Goal: Navigation & Orientation: Find specific page/section

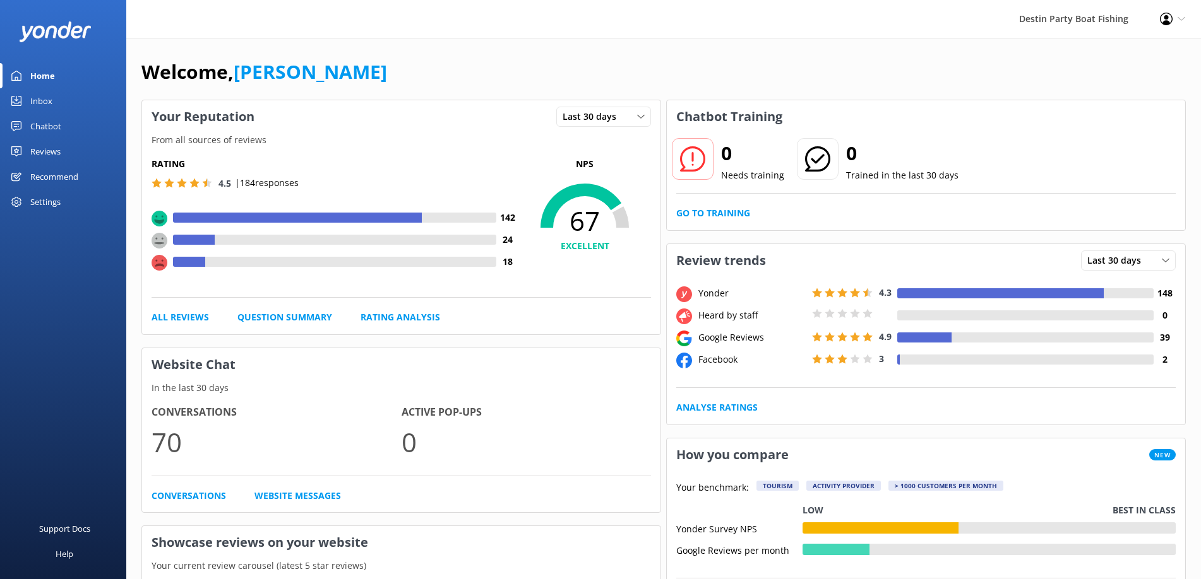
click at [40, 98] on div "Inbox" at bounding box center [41, 100] width 22 height 25
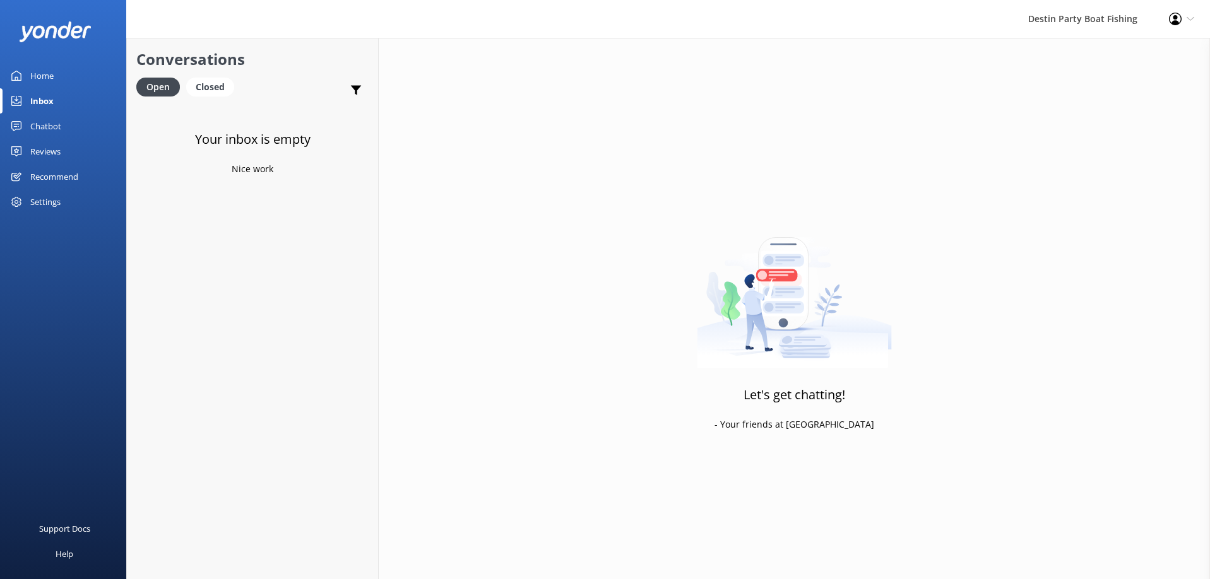
click at [54, 153] on div "Reviews" at bounding box center [45, 151] width 30 height 25
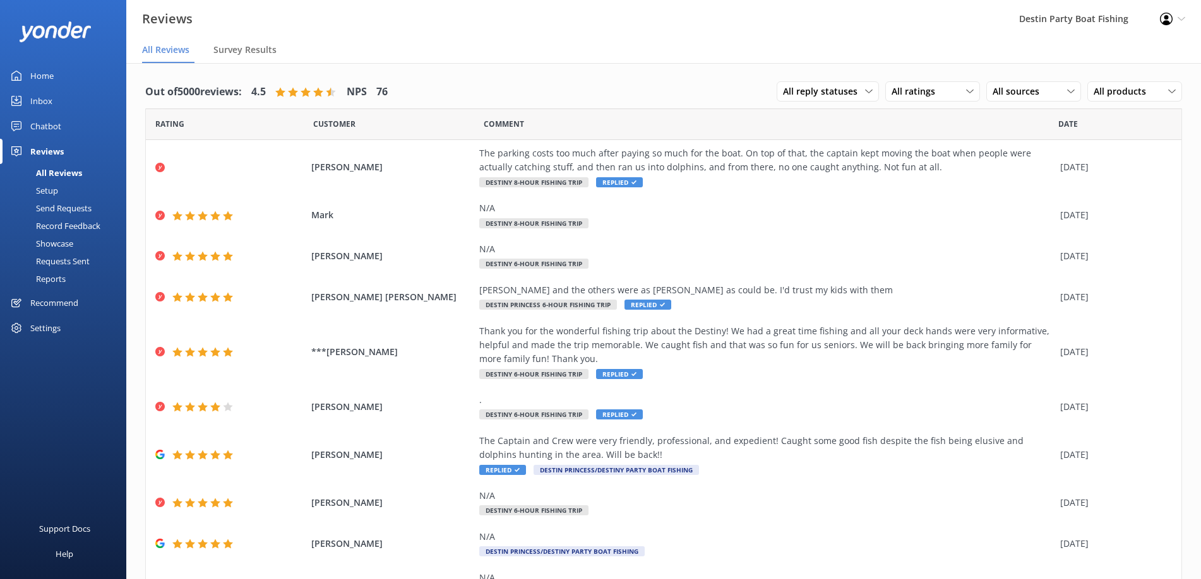
click at [40, 100] on div "Inbox" at bounding box center [41, 100] width 22 height 25
